Goal: Information Seeking & Learning: Learn about a topic

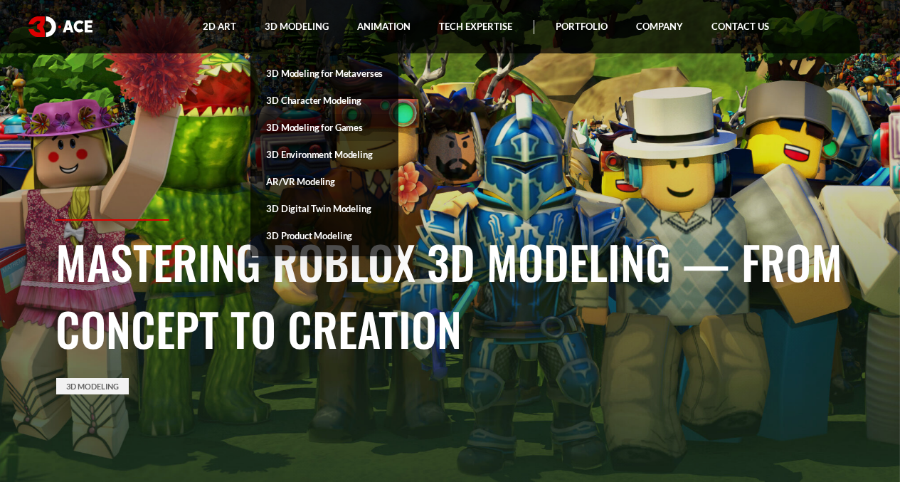
click at [321, 131] on link "3D Modeling for Games" at bounding box center [324, 127] width 148 height 27
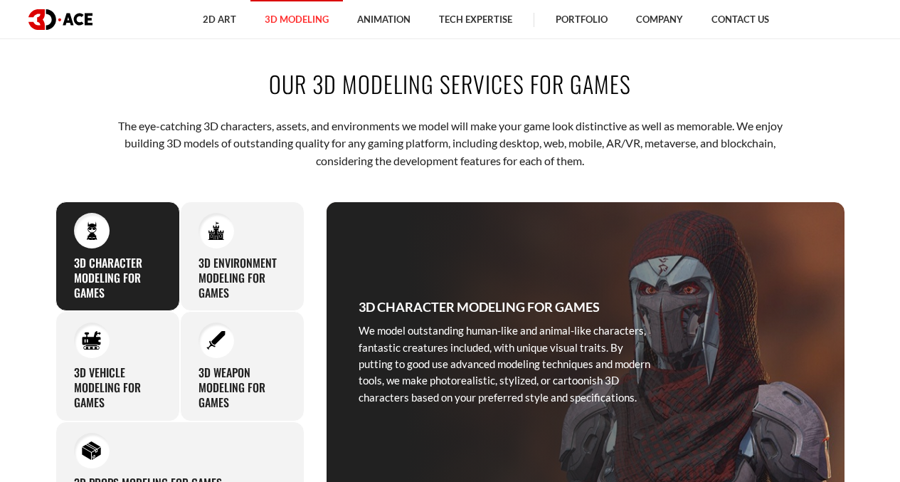
scroll to position [593, 0]
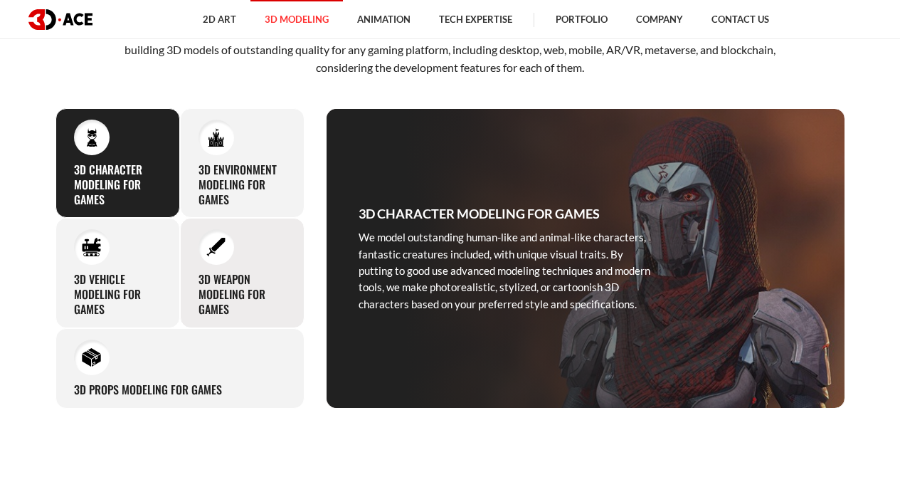
click at [203, 250] on div at bounding box center [216, 247] width 36 height 36
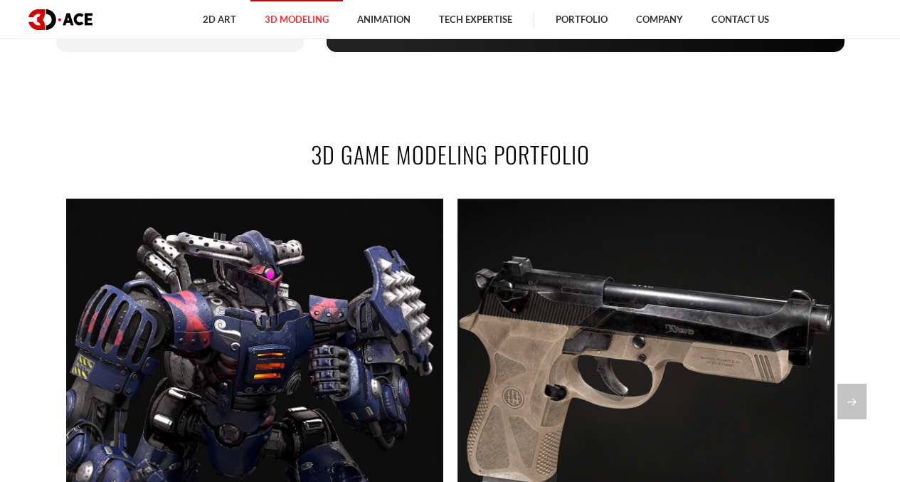
scroll to position [830, 0]
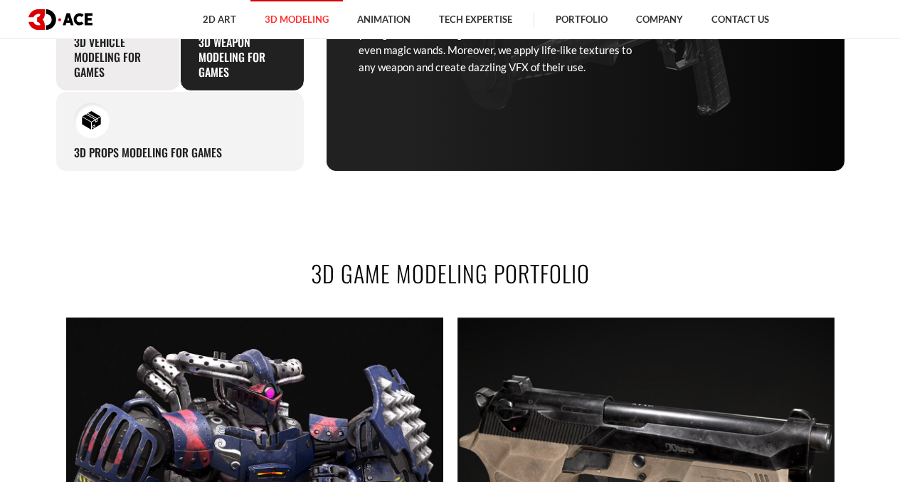
click at [135, 62] on h3 "3D Vehicle Modeling for Games" at bounding box center [118, 57] width 88 height 44
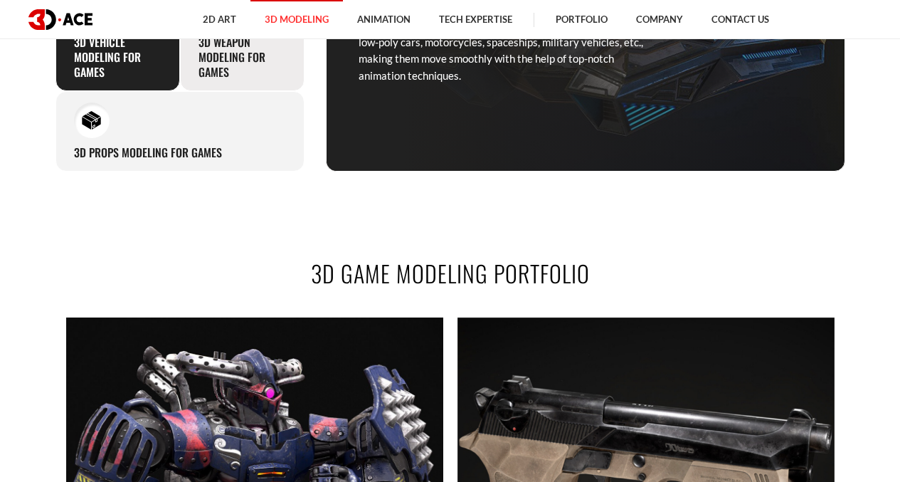
click at [225, 65] on h3 "3D Weapon Modeling for Games" at bounding box center [242, 57] width 88 height 44
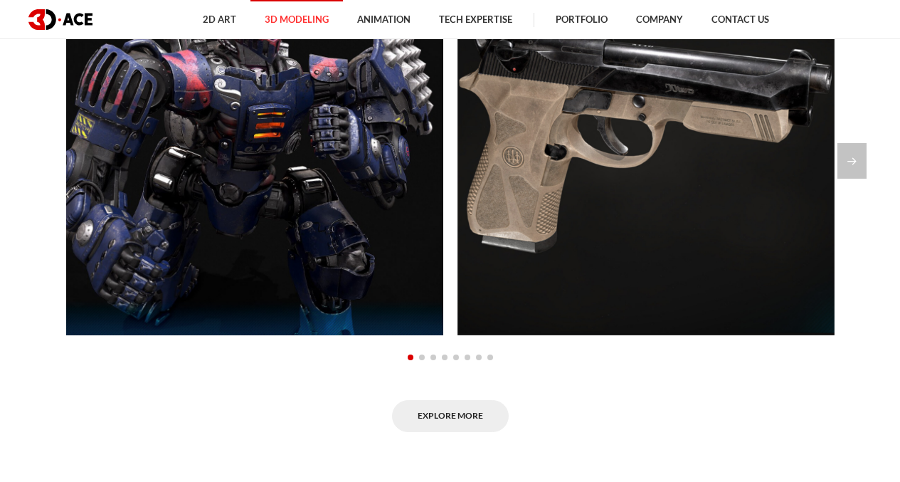
scroll to position [1541, 0]
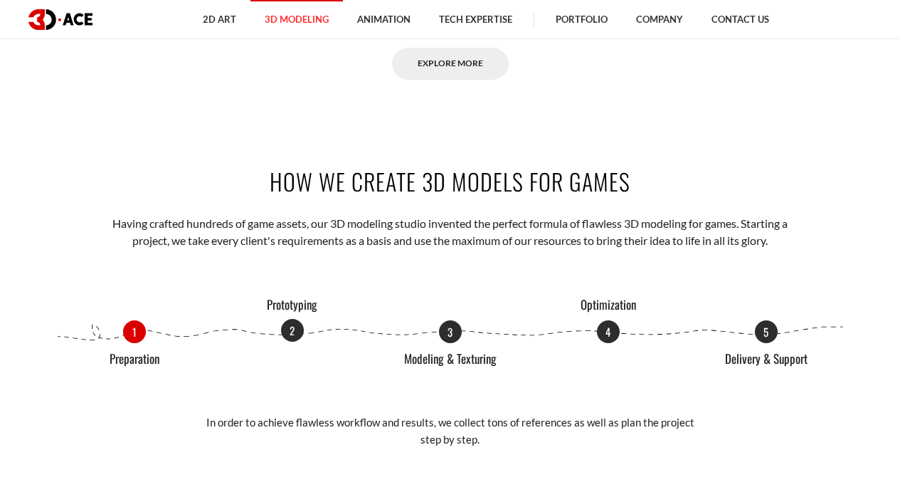
click at [292, 329] on p "2" at bounding box center [292, 330] width 23 height 23
click at [452, 335] on p "3" at bounding box center [450, 330] width 23 height 23
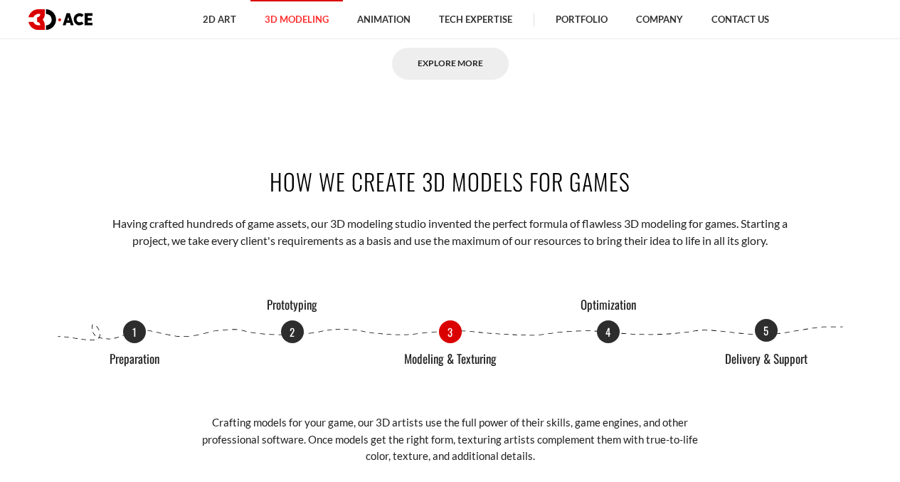
click at [769, 326] on p "5" at bounding box center [766, 330] width 23 height 23
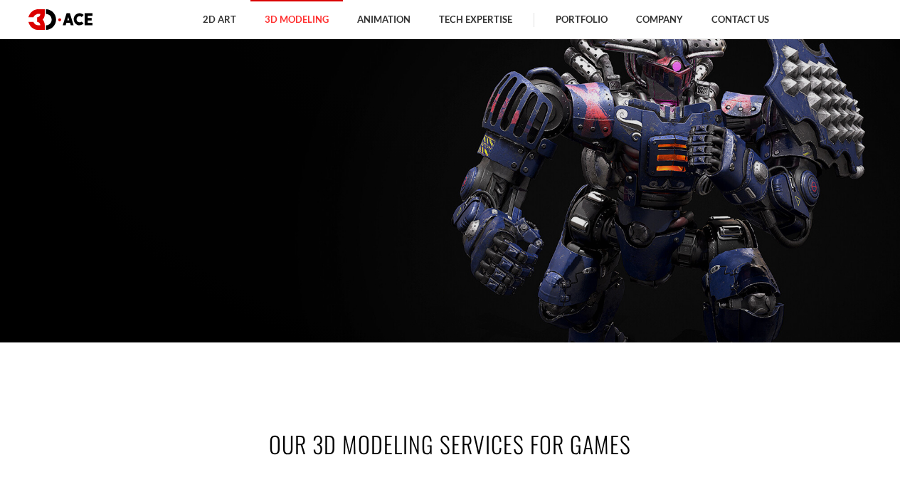
scroll to position [0, 0]
